Goal: Check status: Check status

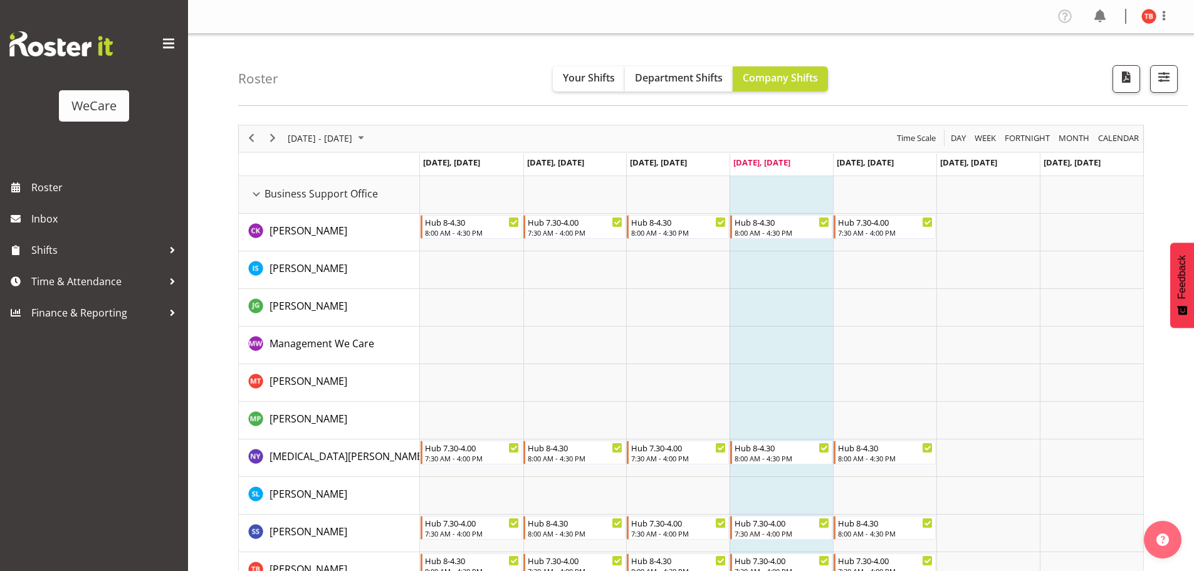
select select "location"
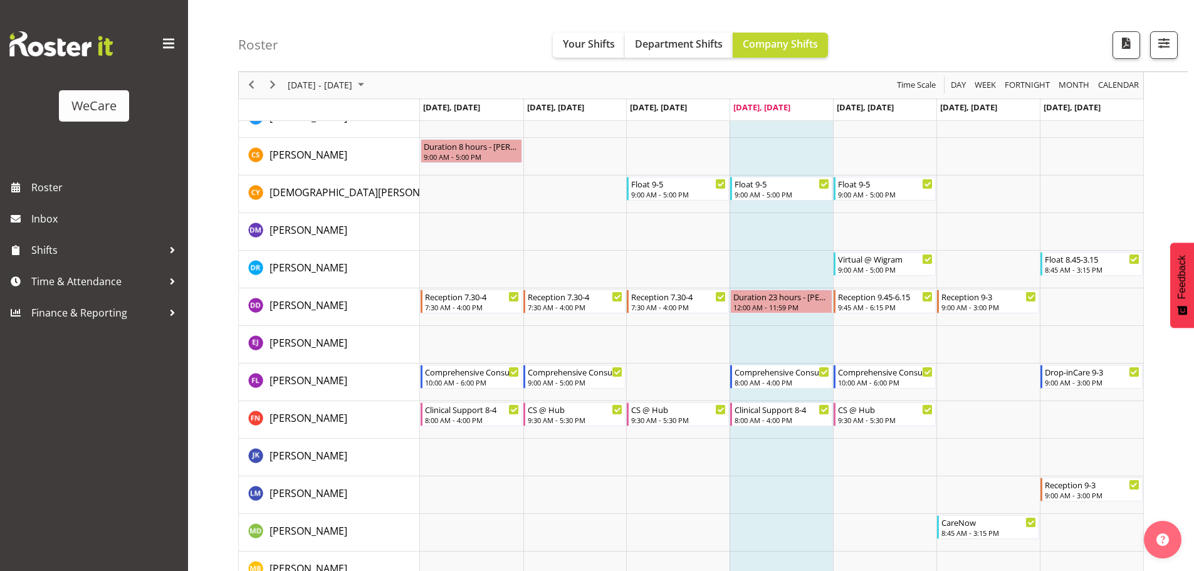
scroll to position [2822, 0]
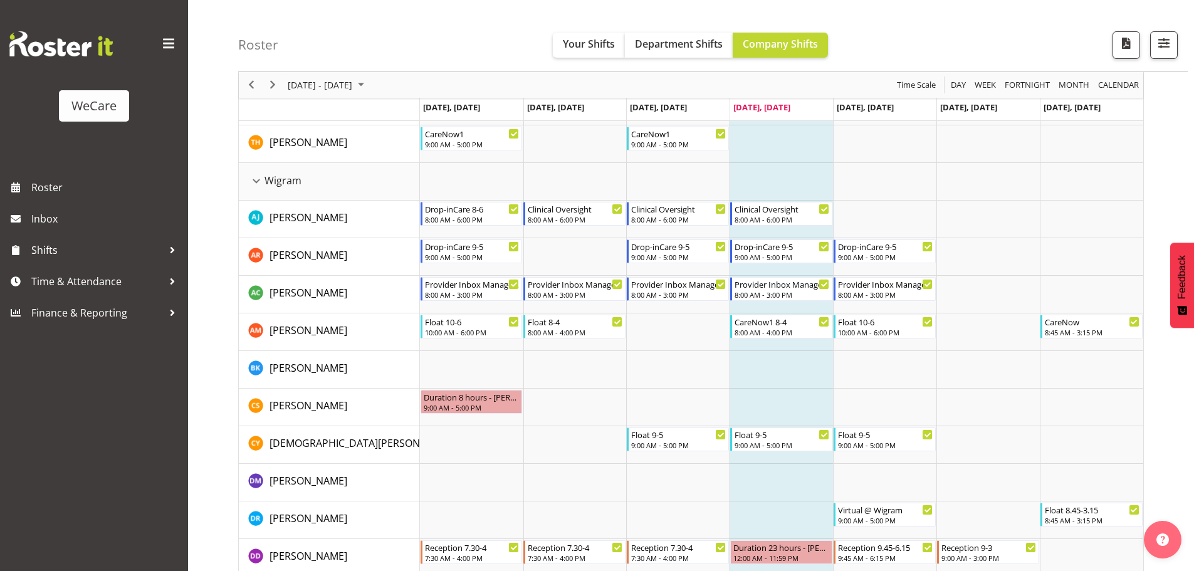
click at [1180, 41] on div "Roster Your Shifts Department Shifts Company Shifts All Locations Clear Busines…" at bounding box center [713, 36] width 950 height 72
click at [1171, 44] on span "button" at bounding box center [1164, 43] width 16 height 16
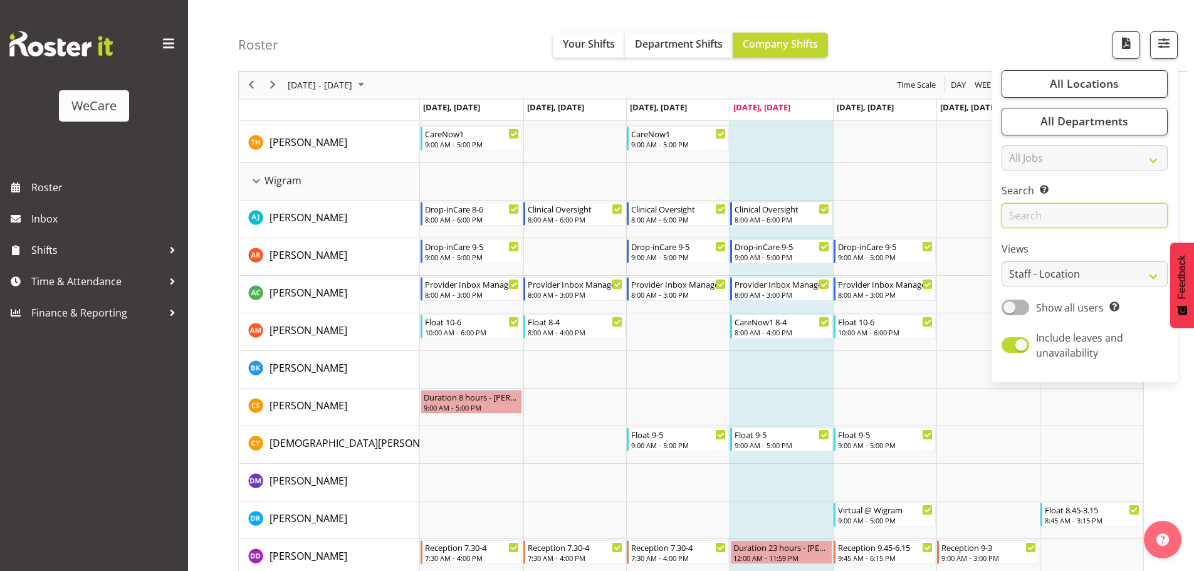
click at [1062, 219] on input "text" at bounding box center [1085, 216] width 166 height 25
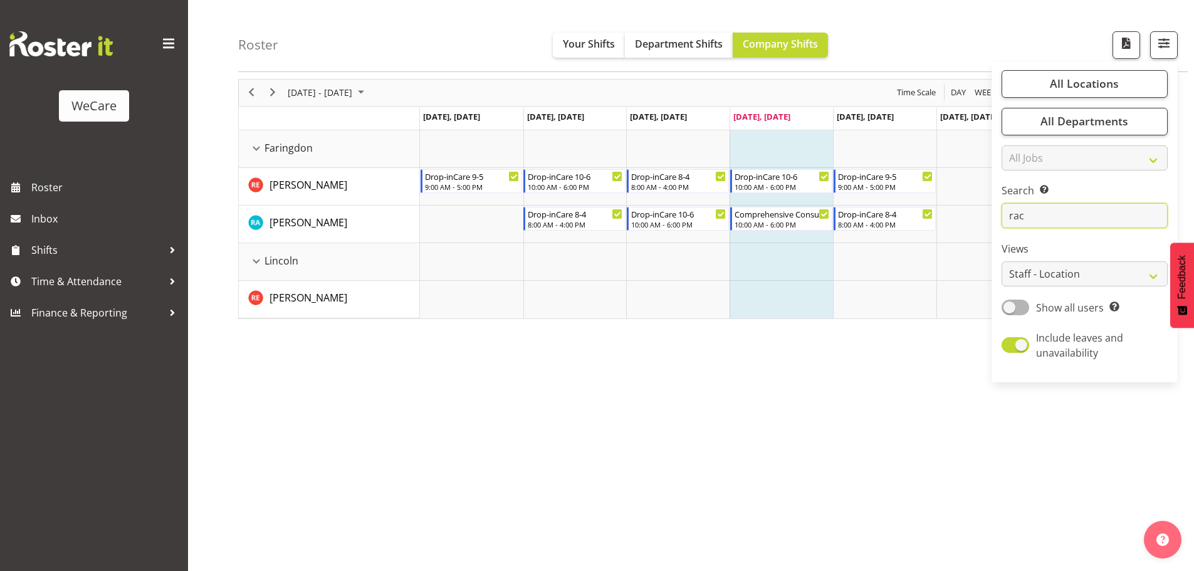
scroll to position [46, 0]
click at [745, 376] on div "[DATE] - [DATE] [DATE] Day Week Fortnight Month calendar Month Agenda Time Scal…" at bounding box center [716, 321] width 956 height 502
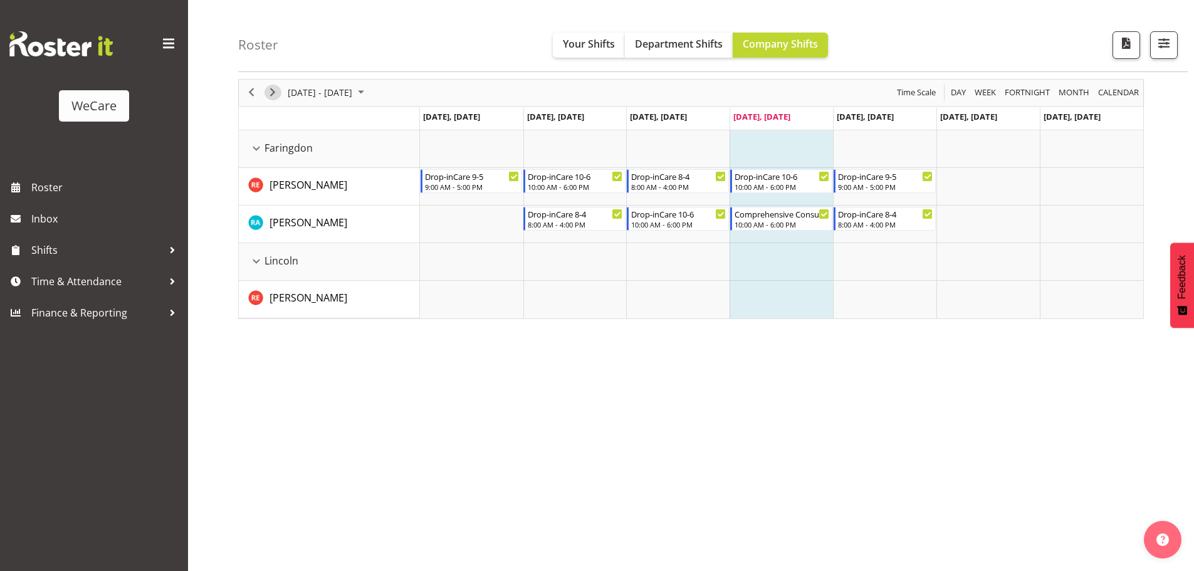
click at [271, 93] on span "Next" at bounding box center [272, 93] width 15 height 16
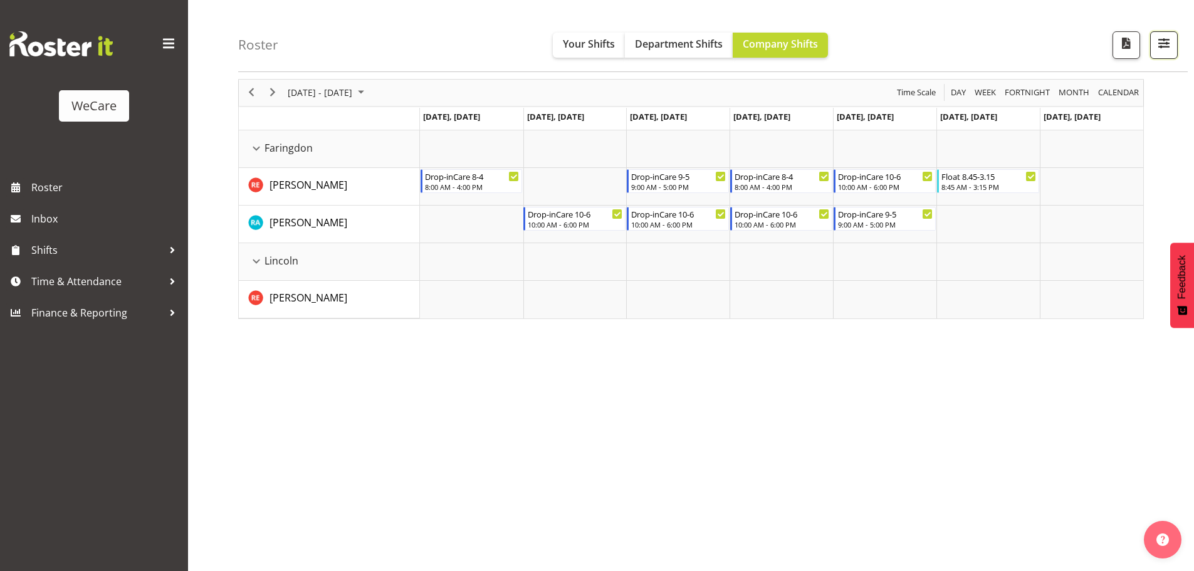
click at [1170, 45] on span "button" at bounding box center [1164, 43] width 16 height 16
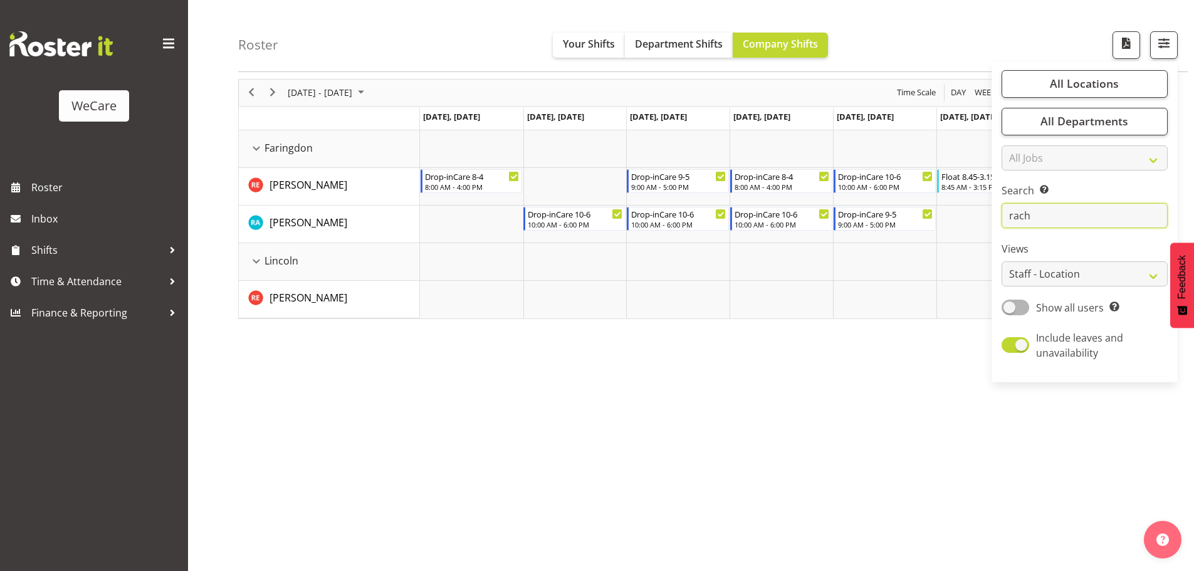
drag, startPoint x: 1071, startPoint y: 213, endPoint x: 983, endPoint y: 243, distance: 93.6
click at [984, 243] on div "Roster Your Shifts Department Shifts Company Shifts All Locations Clear Busines…" at bounding box center [691, 279] width 1006 height 583
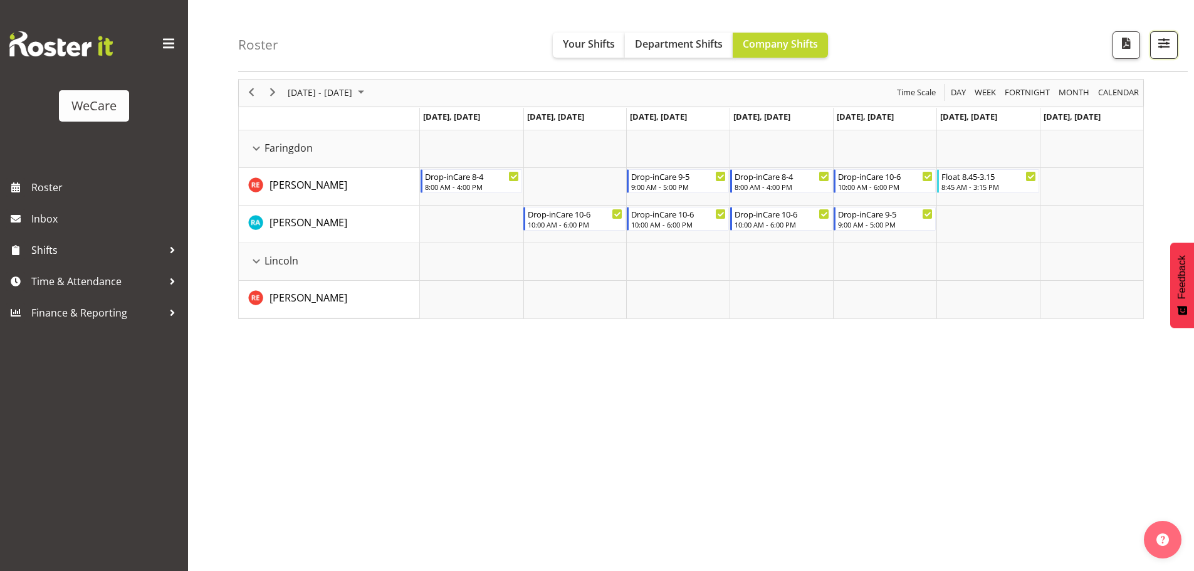
click at [1171, 34] on button "button" at bounding box center [1165, 45] width 28 height 28
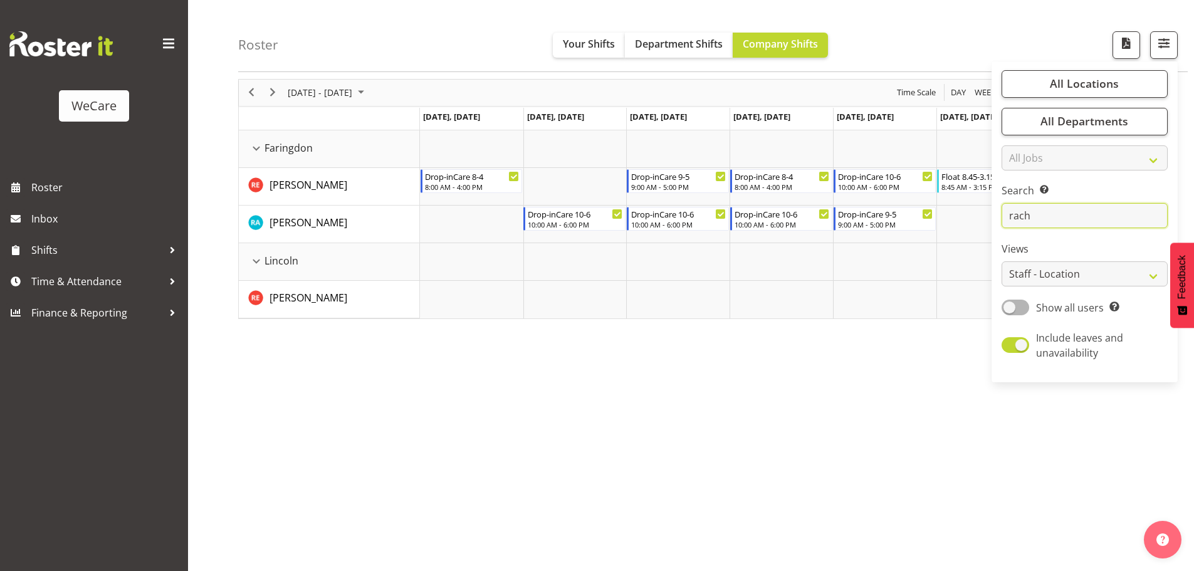
click at [1041, 219] on input "rach" at bounding box center [1085, 216] width 166 height 25
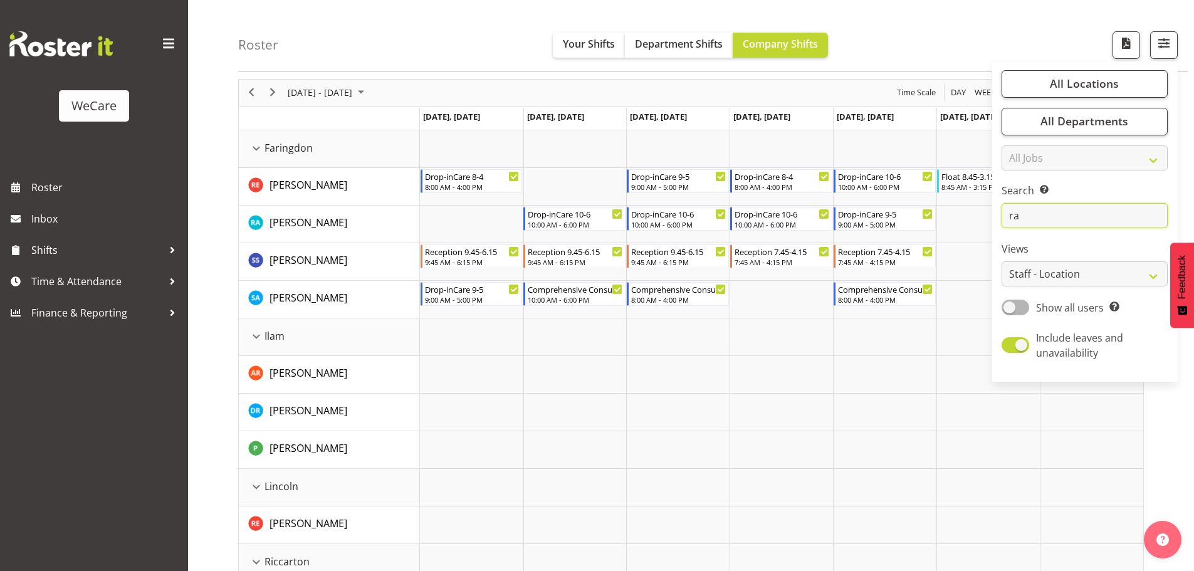
type input "r"
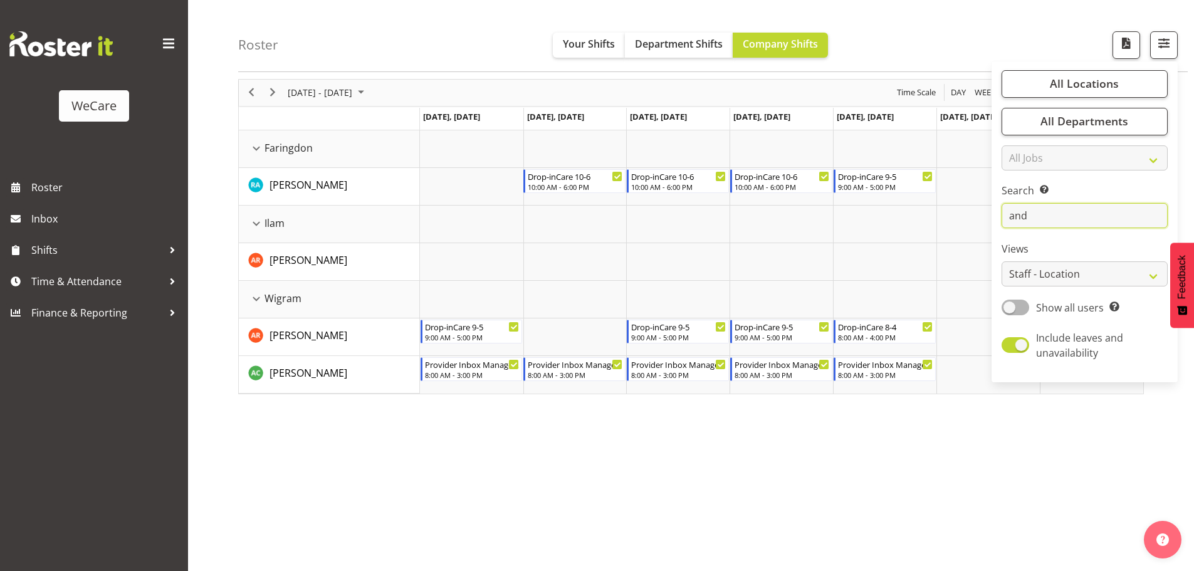
type input "and"
click at [518, 460] on div "[DATE] - [DATE] [DATE] Day Week Fortnight Month calendar Month Agenda Time Scal…" at bounding box center [716, 321] width 956 height 502
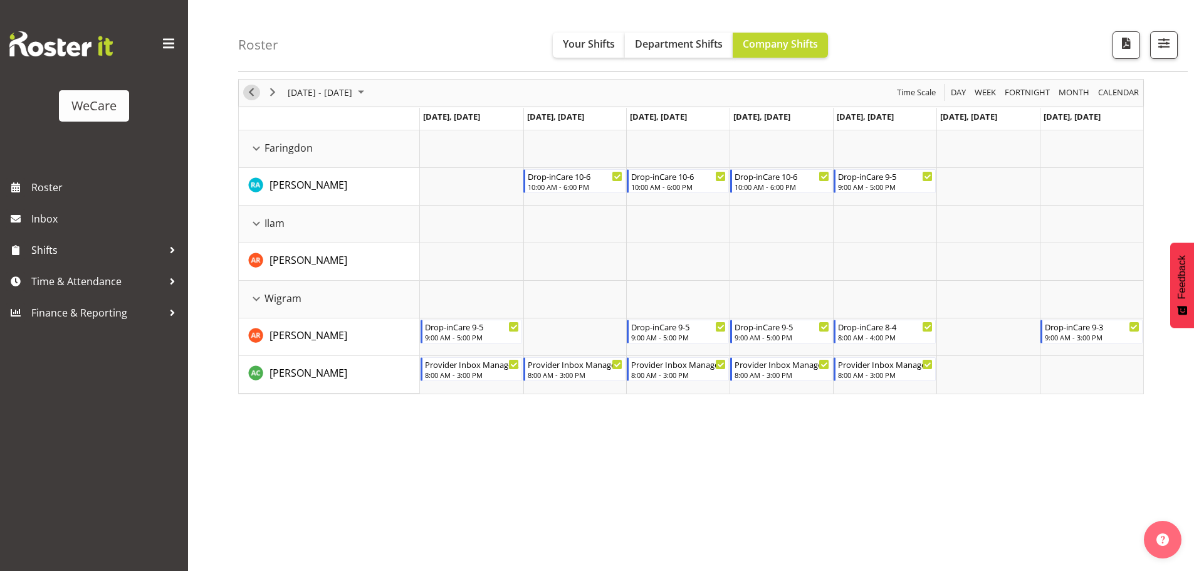
click at [252, 91] on span "Previous" at bounding box center [251, 93] width 15 height 16
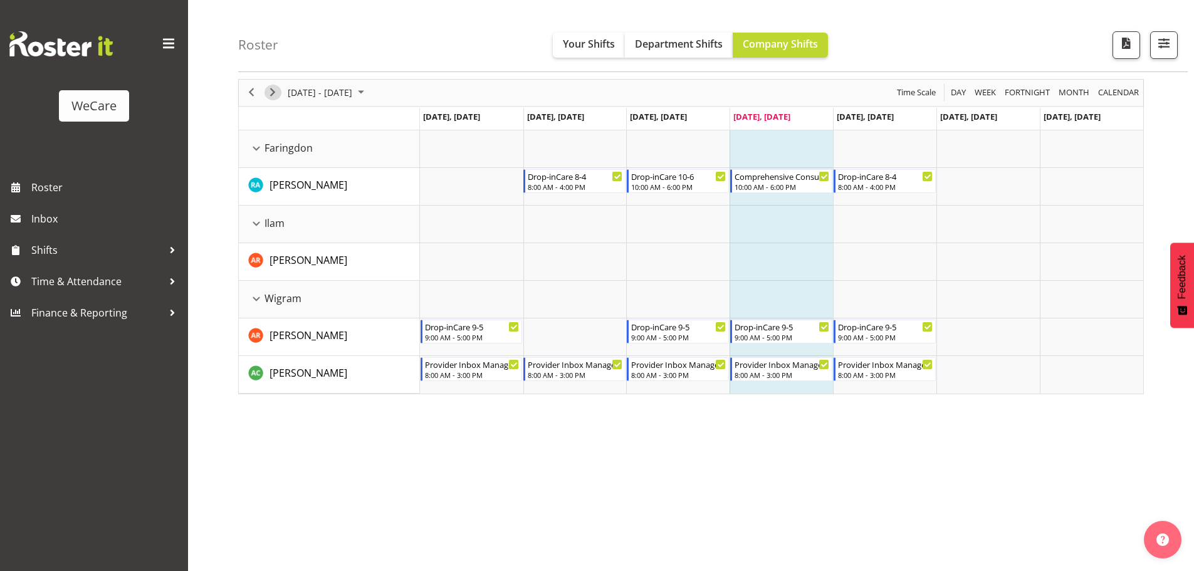
click at [277, 89] on span "Next" at bounding box center [272, 93] width 15 height 16
